Goal: Navigation & Orientation: Find specific page/section

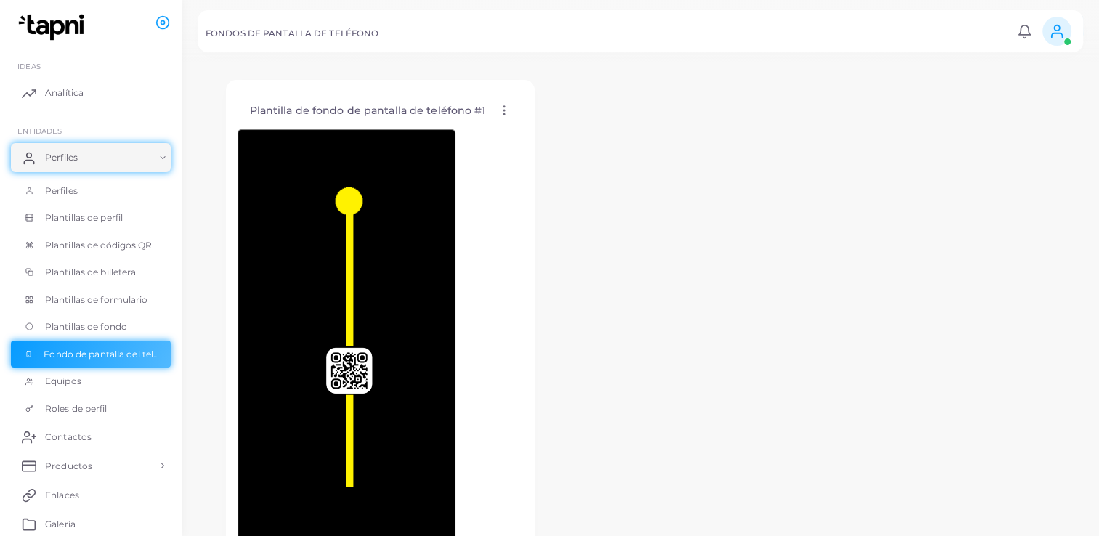
scroll to position [118, 0]
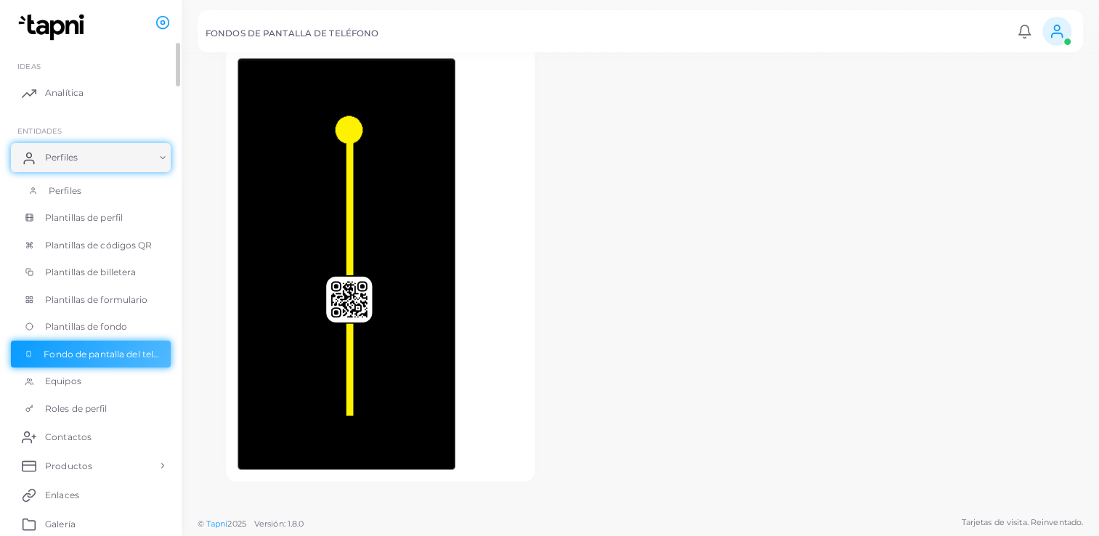
click at [52, 195] on span "Perfiles" at bounding box center [65, 190] width 33 height 13
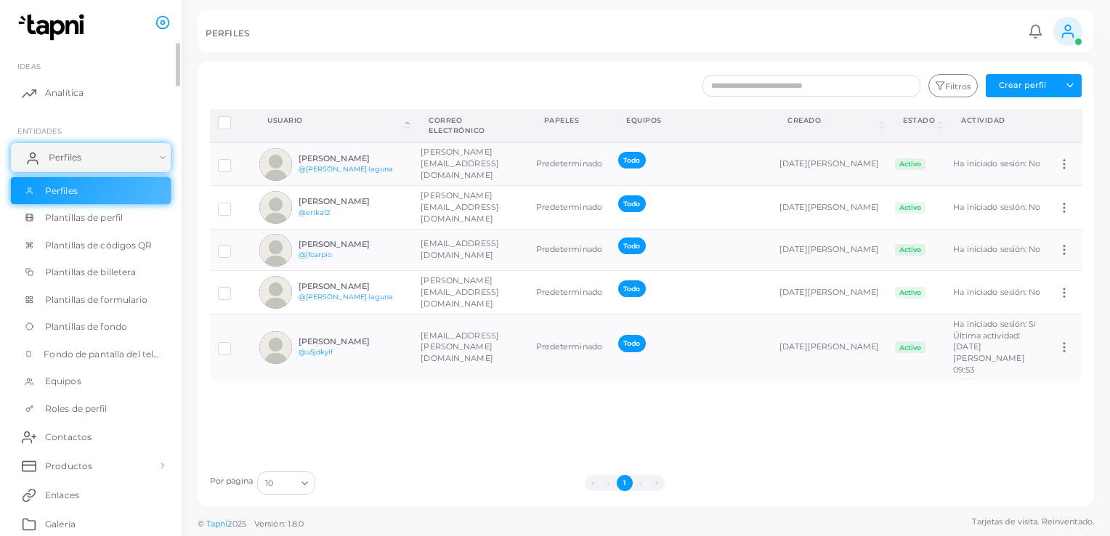
click at [67, 166] on link "Perfiles" at bounding box center [91, 157] width 160 height 29
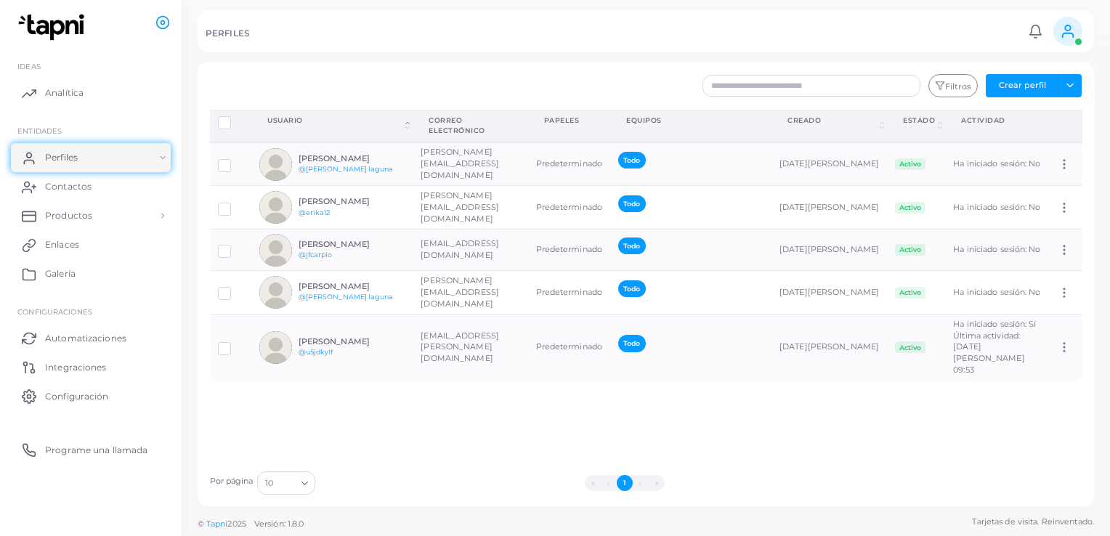
click at [55, 23] on img at bounding box center [53, 27] width 81 height 27
click at [1063, 36] on icon at bounding box center [1067, 31] width 16 height 16
click at [1006, 86] on li "[PERSON_NAME] ([EMAIL_ADDRESS][PERSON_NAME][DOMAIN_NAME])" at bounding box center [1026, 93] width 118 height 58
click at [1009, 101] on li "[PERSON_NAME] ([EMAIL_ADDRESS][PERSON_NAME][DOMAIN_NAME])" at bounding box center [1026, 93] width 118 height 58
click at [455, 444] on div "Perfiles de desconexión Eliminar perfil Mostrar selecciones Descargar QR Usuari…" at bounding box center [646, 287] width 888 height 354
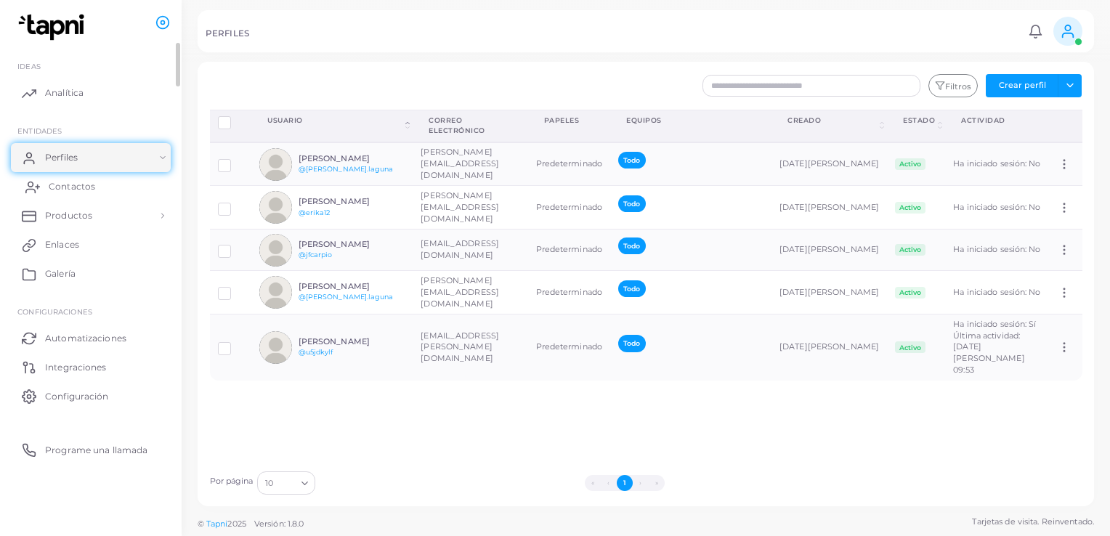
click at [67, 195] on link "Contactos" at bounding box center [91, 186] width 160 height 29
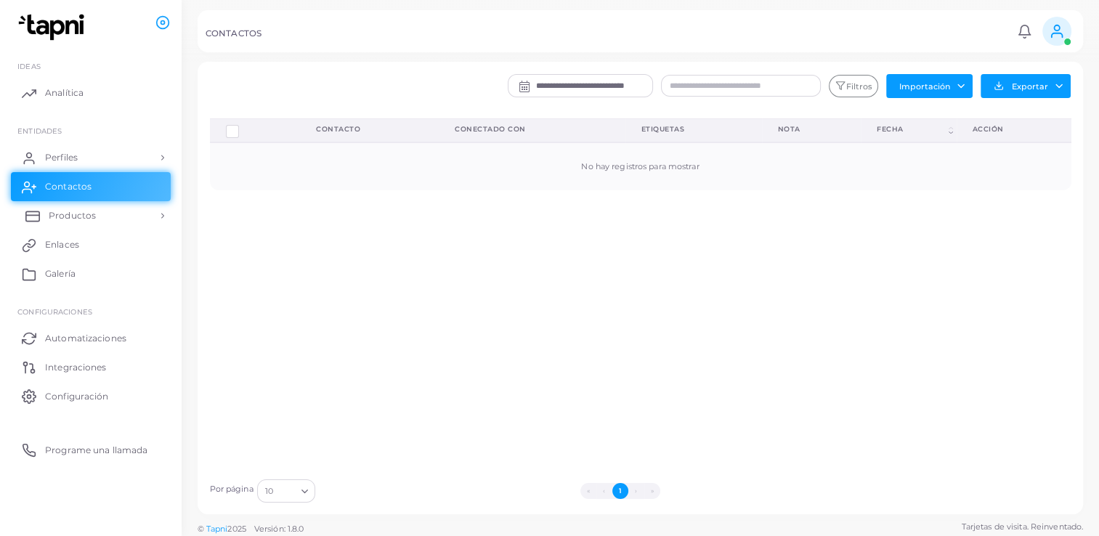
click at [70, 222] on link "Productos" at bounding box center [91, 215] width 160 height 29
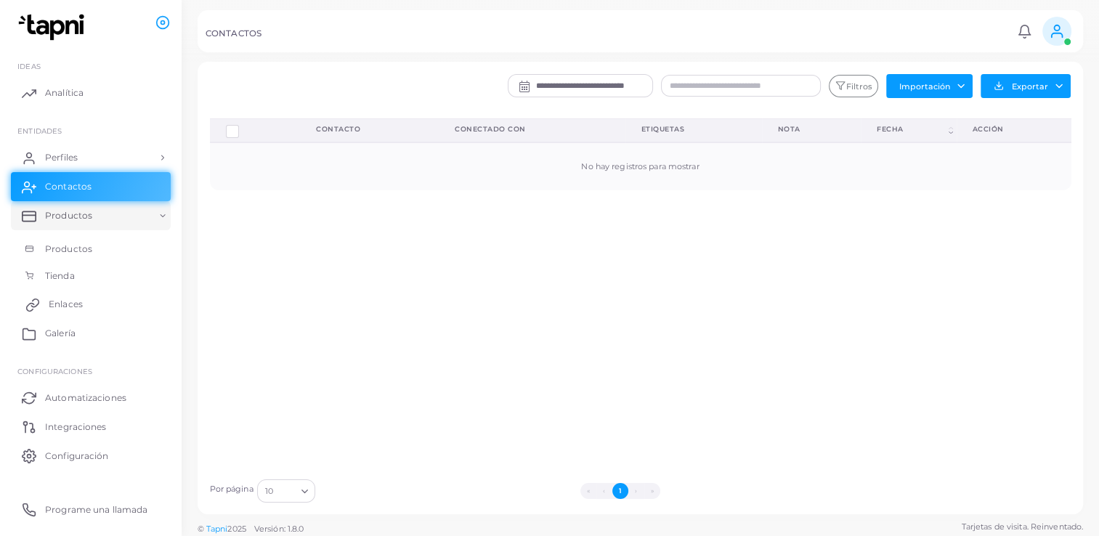
click at [62, 304] on span "Enlaces" at bounding box center [66, 304] width 34 height 13
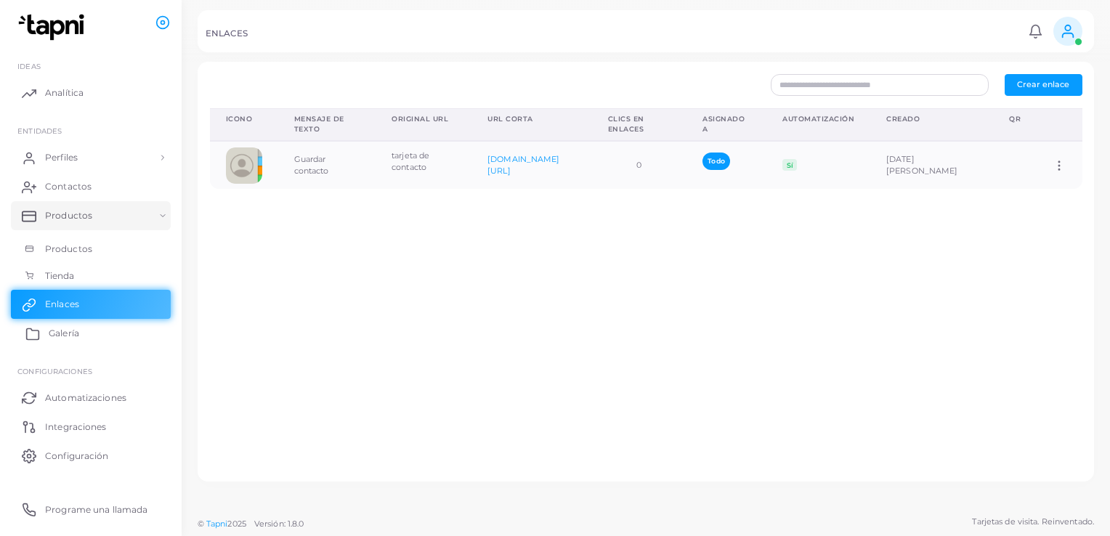
click at [60, 338] on span "Galería" at bounding box center [64, 333] width 30 height 13
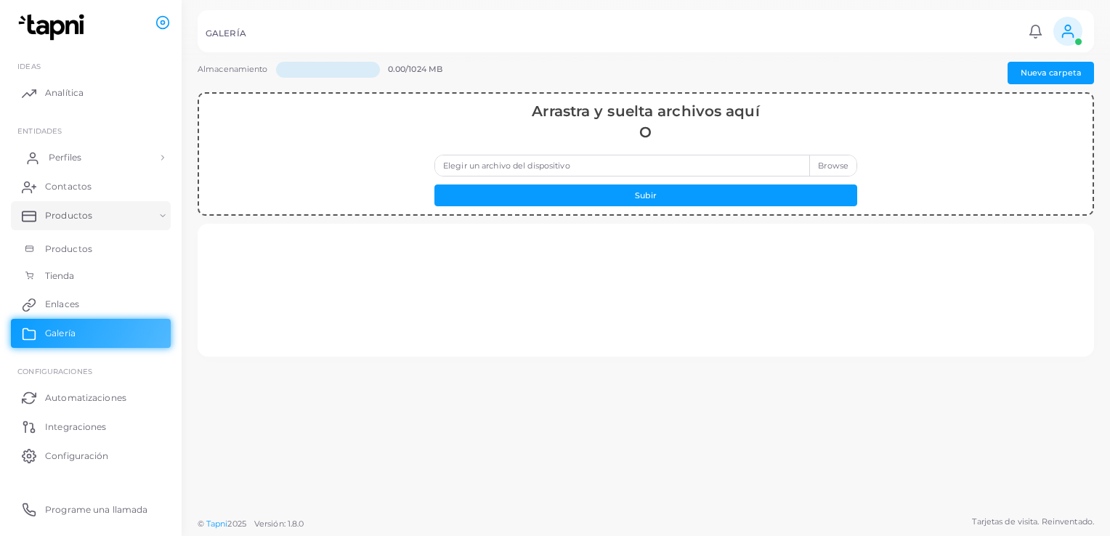
click at [71, 166] on link "Perfiles" at bounding box center [91, 157] width 160 height 29
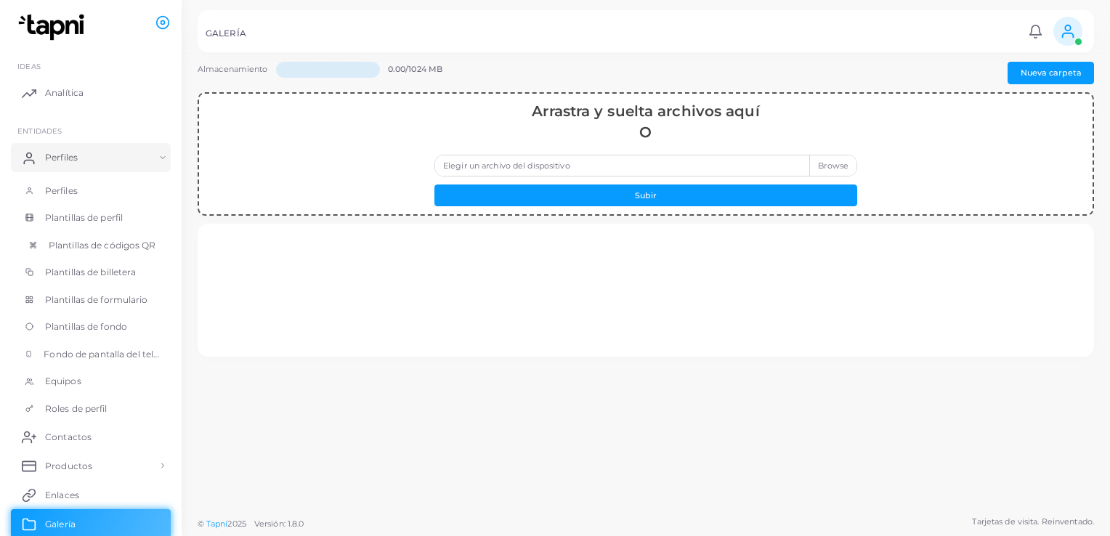
click at [72, 245] on span "Plantillas de códigos QR" at bounding box center [102, 245] width 107 height 13
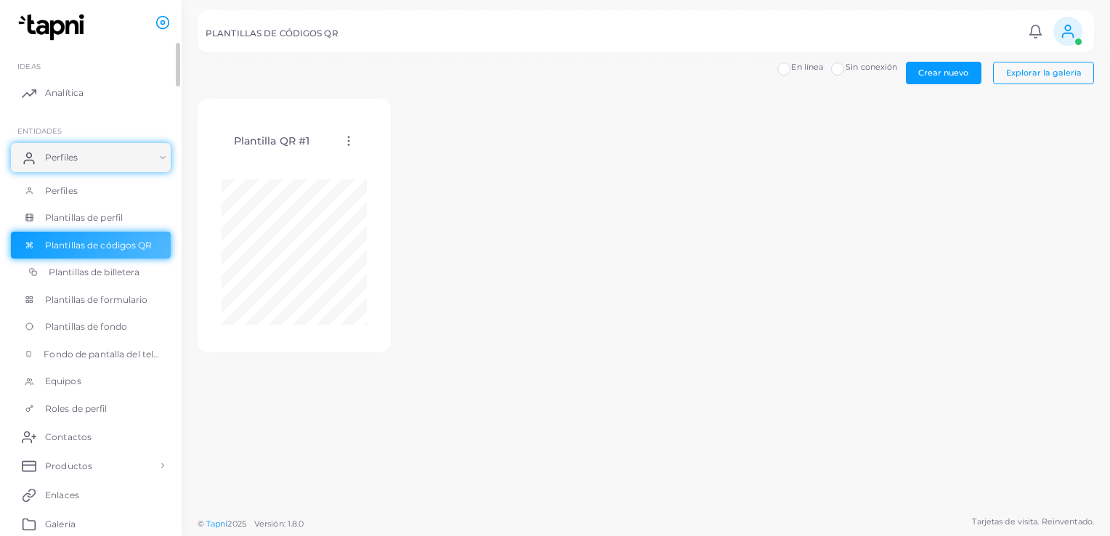
click at [73, 272] on span "Plantillas de billetera" at bounding box center [94, 272] width 91 height 13
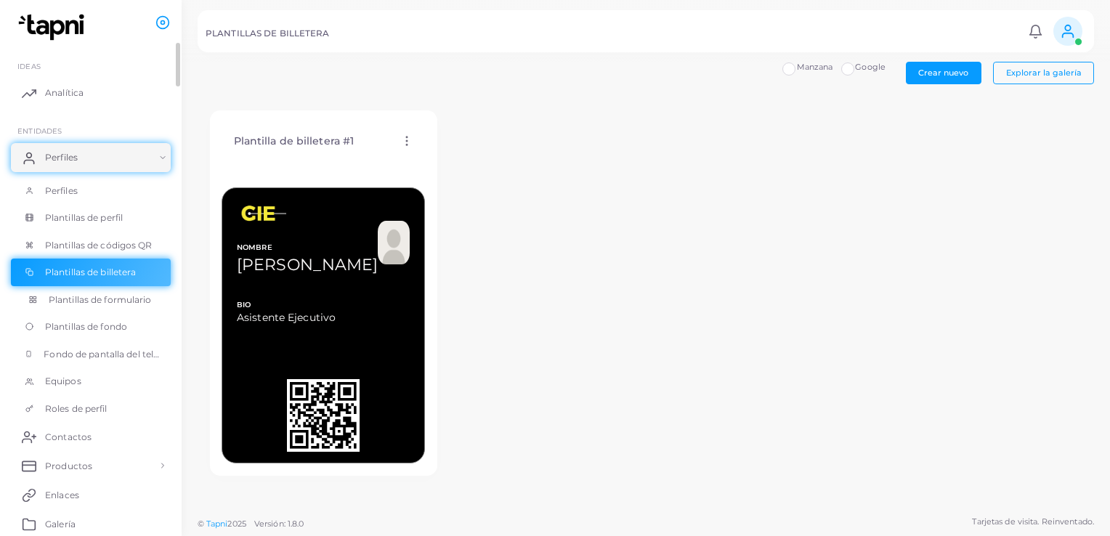
click at [73, 300] on span "Plantillas de formulario" at bounding box center [100, 299] width 103 height 13
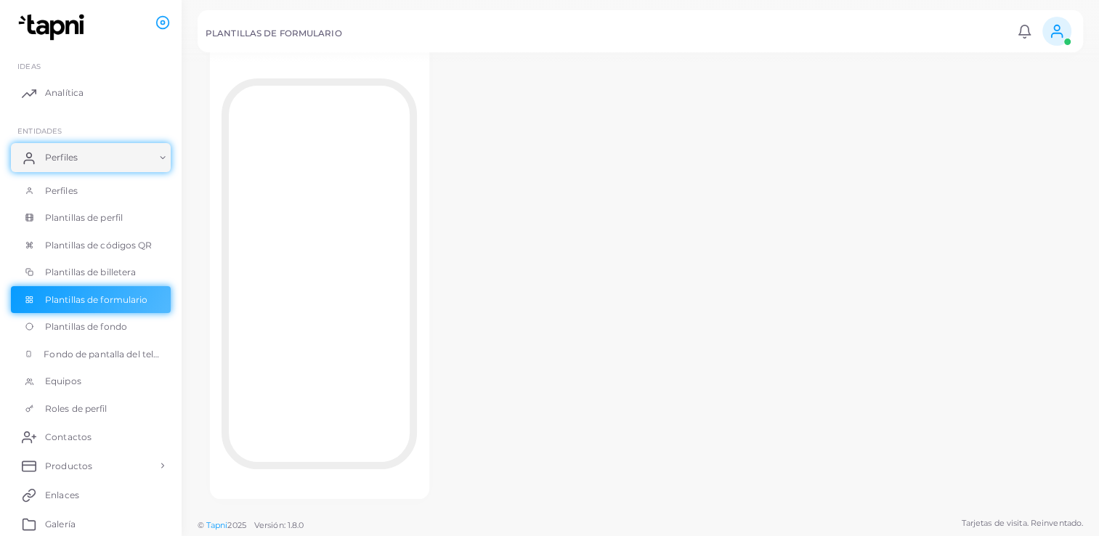
scroll to position [97, 0]
click at [88, 329] on span "Plantillas de fondo" at bounding box center [90, 326] width 82 height 13
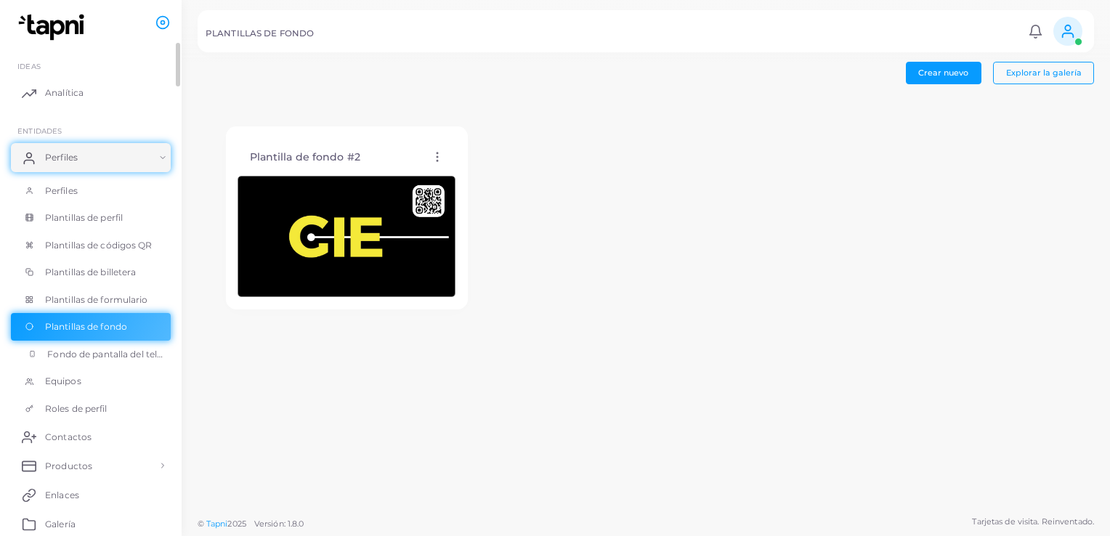
click at [117, 359] on link "Fondo de pantalla del teléfono" at bounding box center [91, 355] width 160 height 28
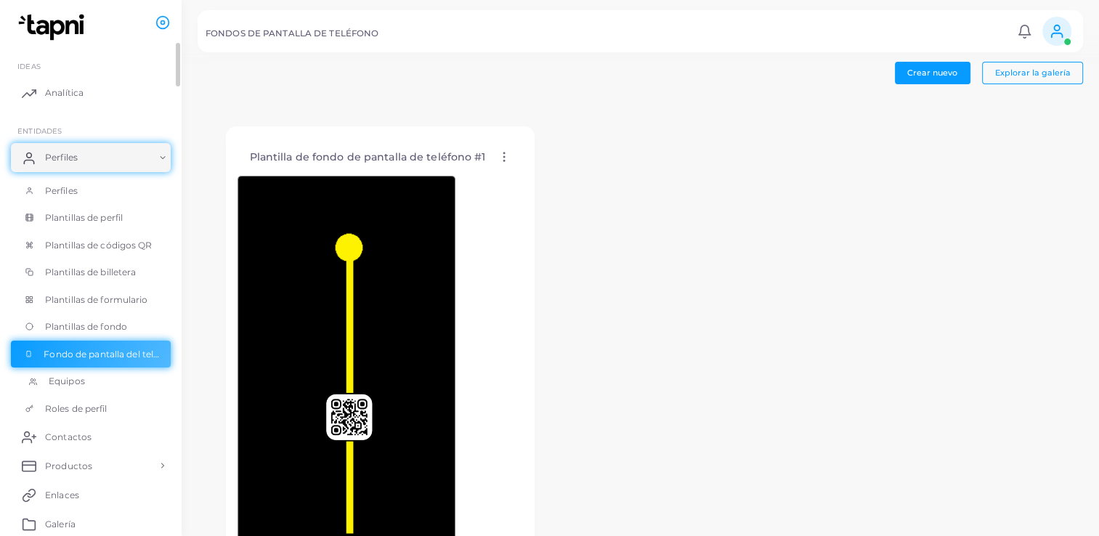
click at [67, 389] on link "Equipos" at bounding box center [91, 381] width 160 height 28
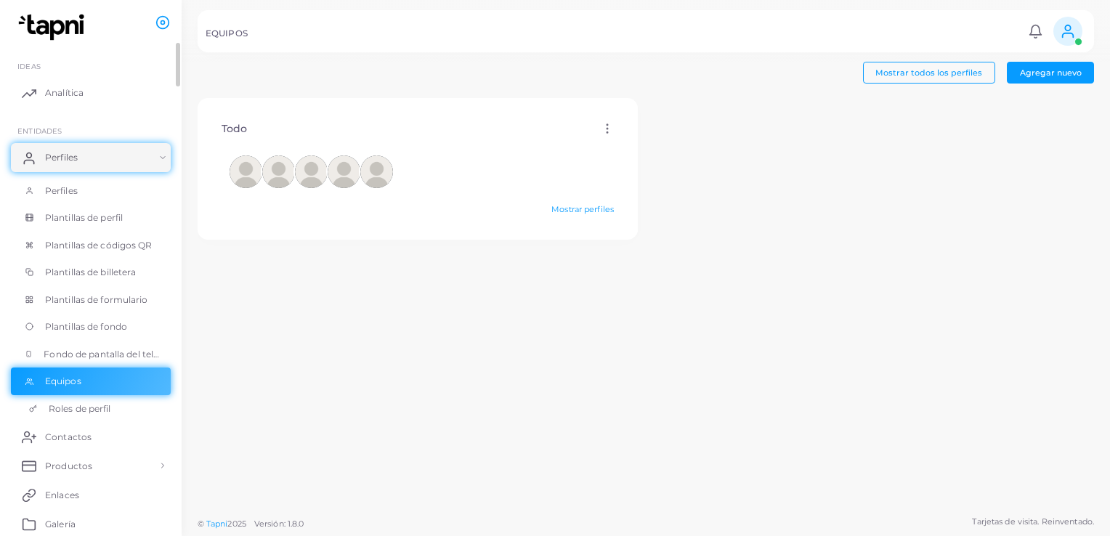
click at [63, 417] on link "Roles de perfil" at bounding box center [91, 409] width 160 height 28
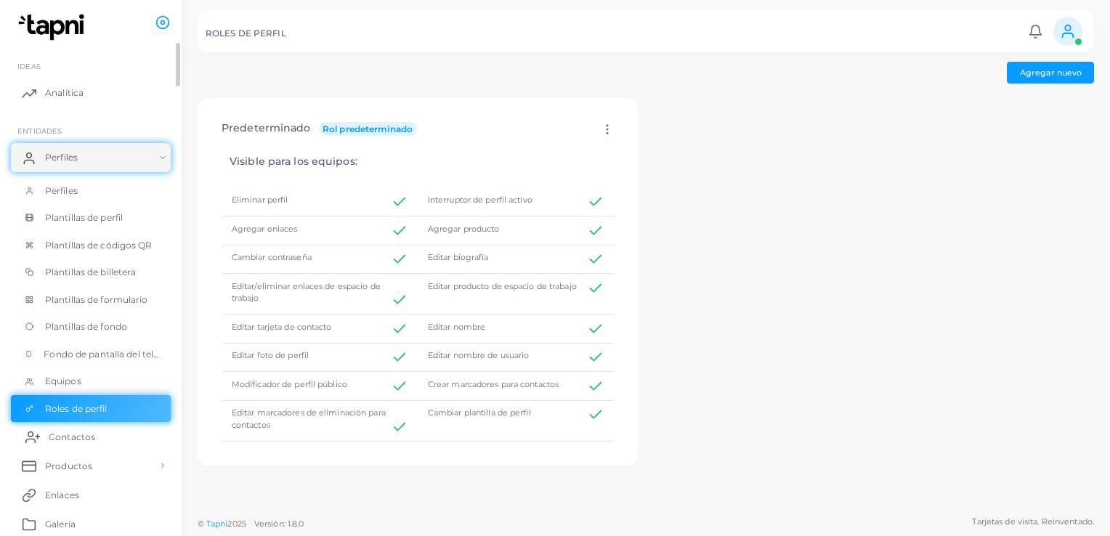
click at [68, 442] on span "Contactos" at bounding box center [72, 437] width 46 height 13
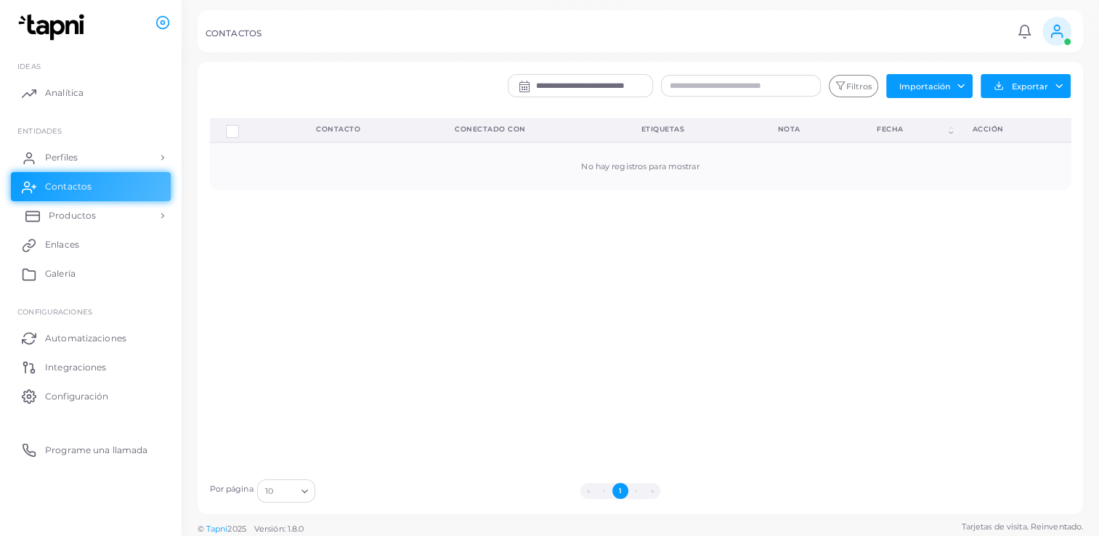
click at [67, 216] on span "Productos" at bounding box center [72, 215] width 47 height 13
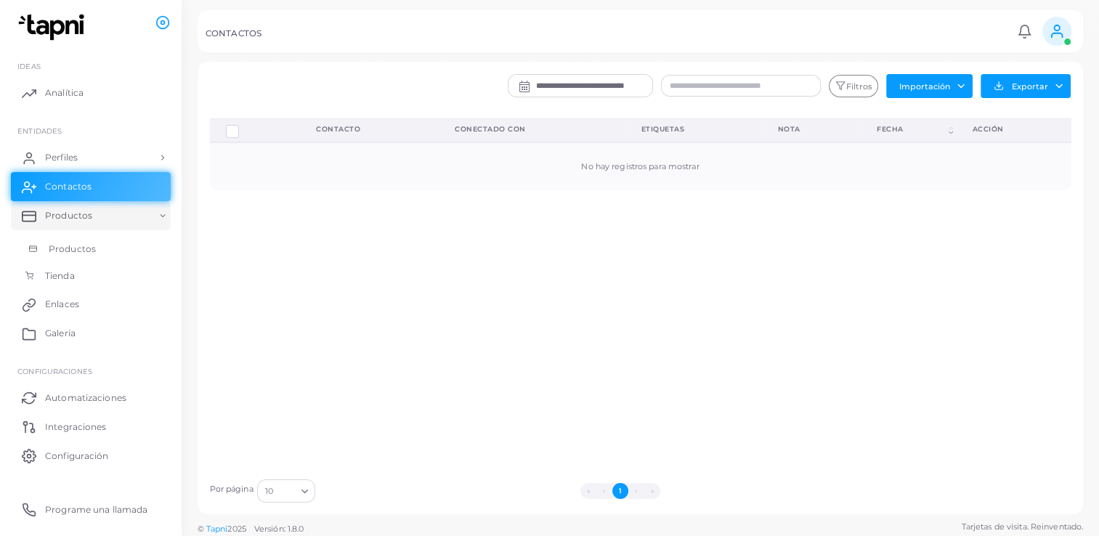
click at [58, 255] on link "Productos" at bounding box center [91, 249] width 160 height 28
